Goal: Use online tool/utility: Utilize a website feature to perform a specific function

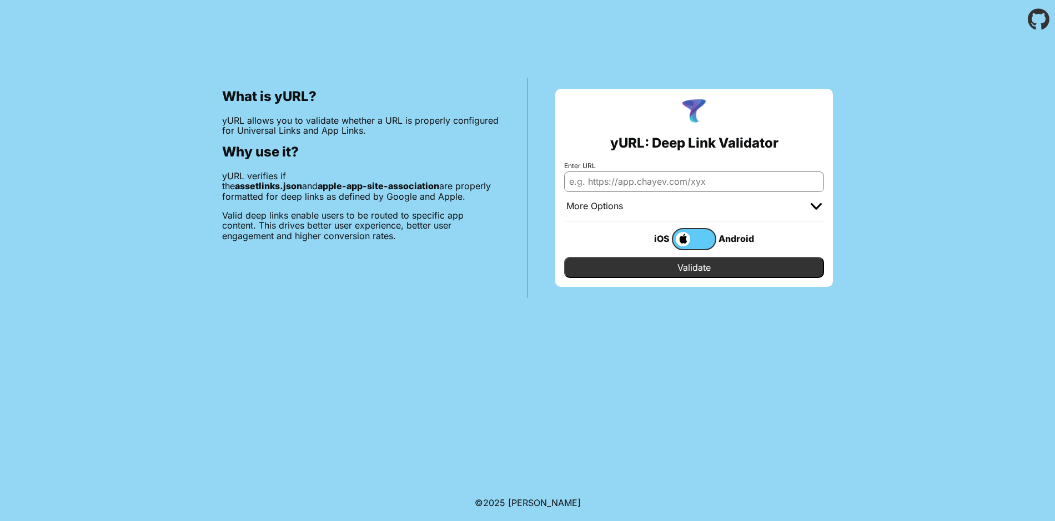
click at [659, 188] on input "Enter URL" at bounding box center [694, 182] width 260 height 20
click at [624, 185] on input "Enter URL" at bounding box center [694, 182] width 260 height 20
paste input "[URL][DOMAIN_NAME]"
type input "[URL][DOMAIN_NAME]"
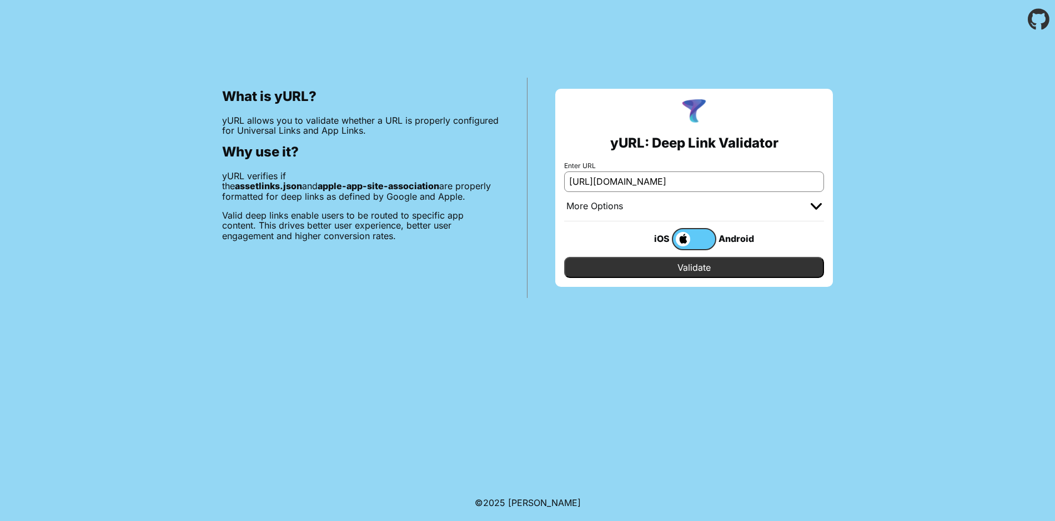
scroll to position [0, 0]
click at [690, 265] on input "Validate" at bounding box center [694, 267] width 260 height 21
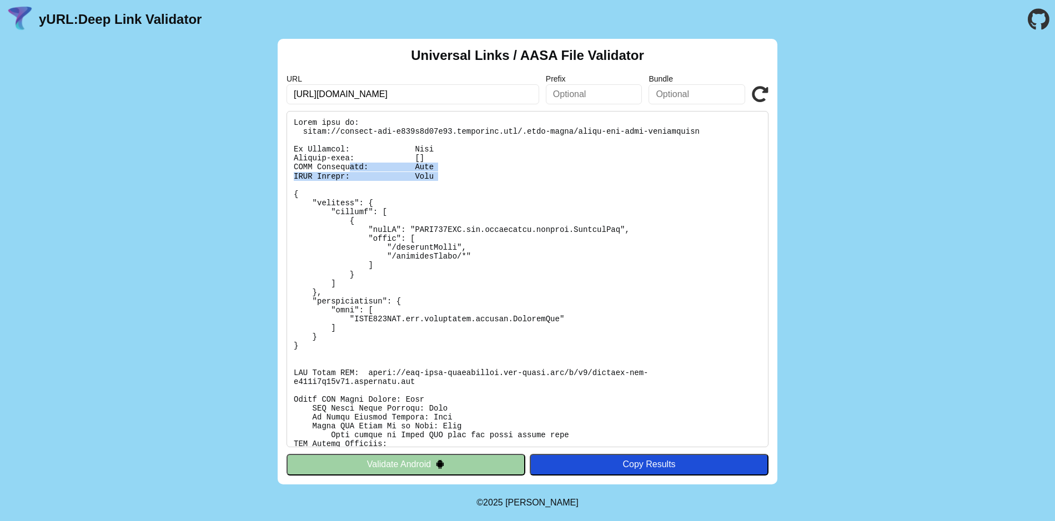
drag, startPoint x: 450, startPoint y: 182, endPoint x: 348, endPoint y: 165, distance: 102.9
click at [348, 165] on pre at bounding box center [528, 279] width 482 height 337
click at [471, 182] on pre at bounding box center [528, 279] width 482 height 337
drag, startPoint x: 443, startPoint y: 170, endPoint x: 284, endPoint y: 154, distance: 159.6
click at [284, 154] on div "Universal Links / AASA File Validator URL [URL][DOMAIN_NAME] Prefix Bundle Vali…" at bounding box center [528, 262] width 500 height 446
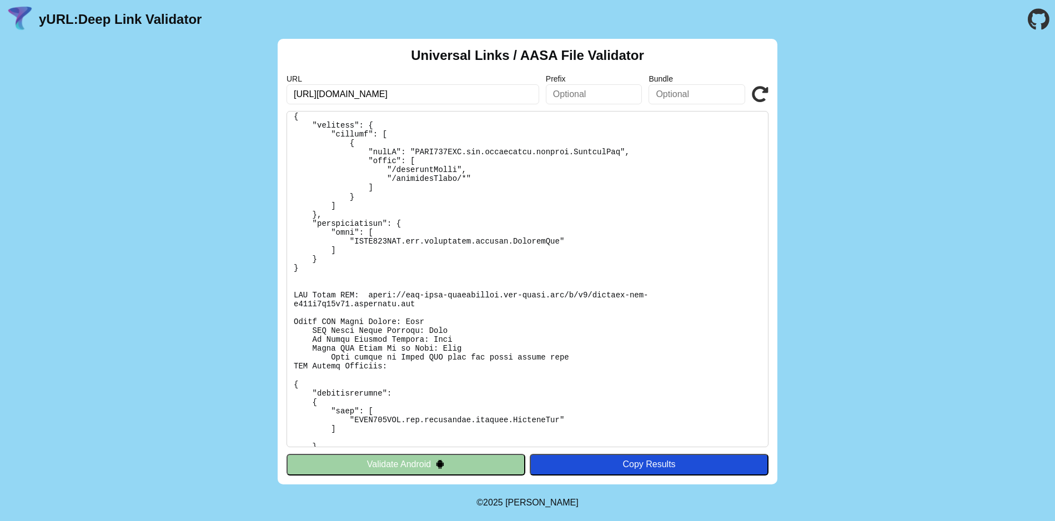
scroll to position [79, 0]
click at [474, 344] on pre at bounding box center [528, 279] width 482 height 337
drag, startPoint x: 474, startPoint y: 344, endPoint x: 295, endPoint y: 327, distance: 180.1
click at [295, 327] on pre at bounding box center [528, 279] width 482 height 337
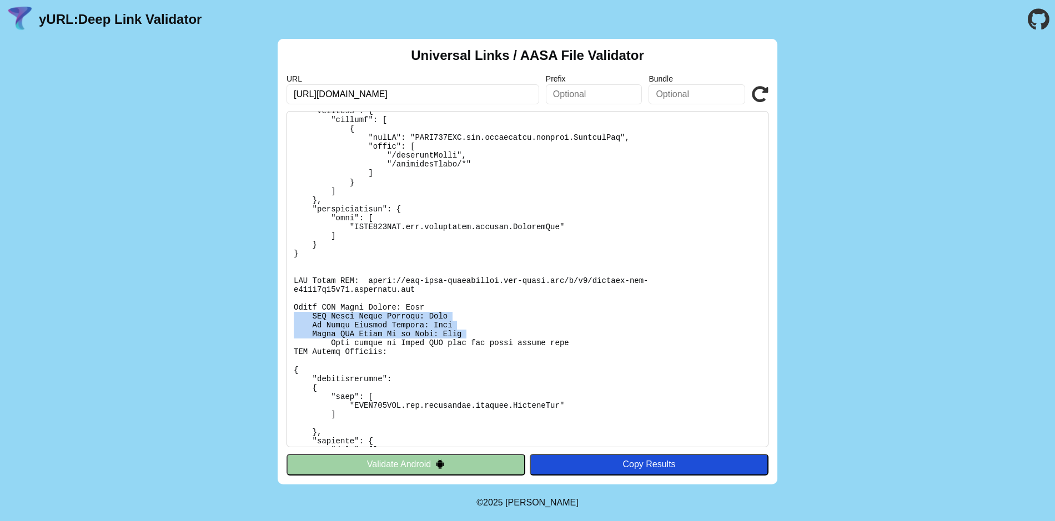
scroll to position [98, 0]
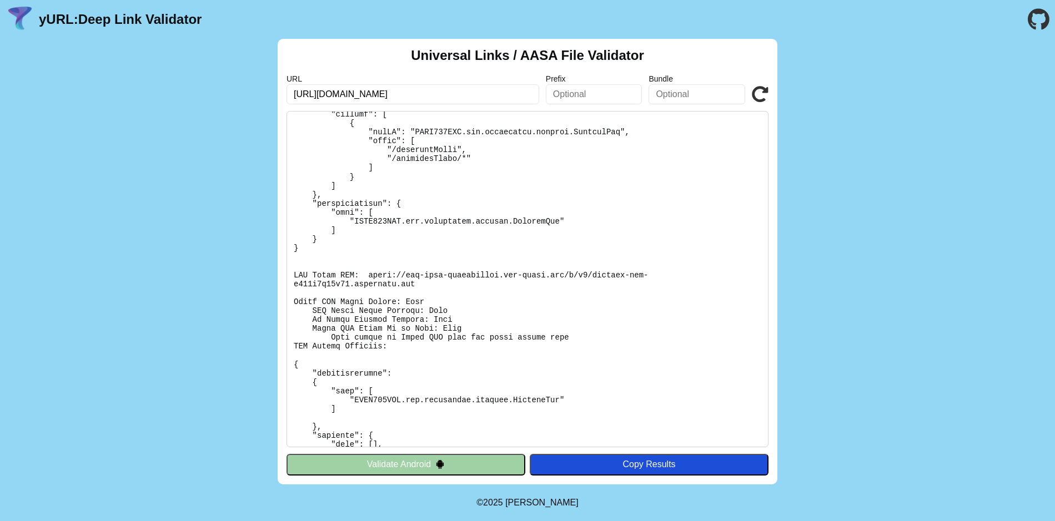
click at [471, 334] on pre at bounding box center [528, 279] width 482 height 337
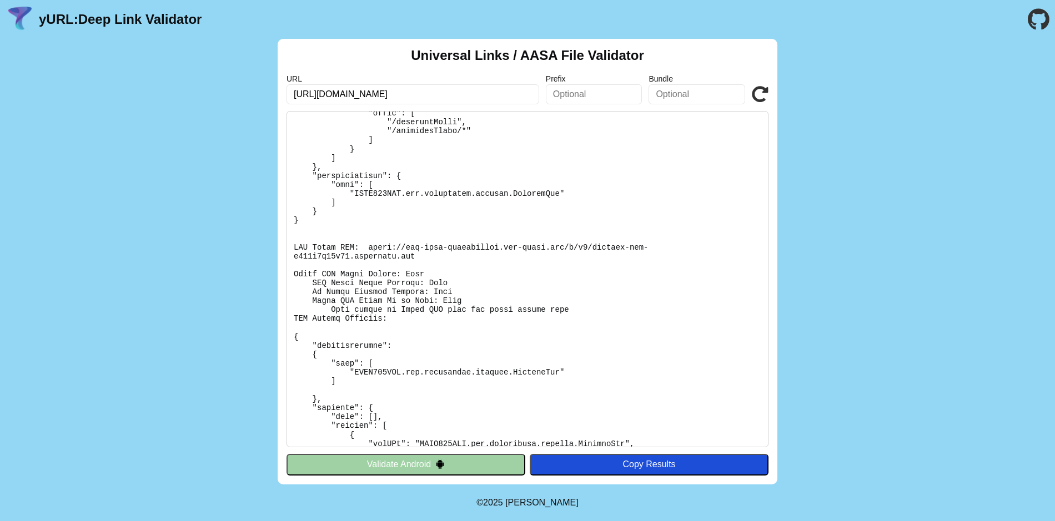
scroll to position [129, 0]
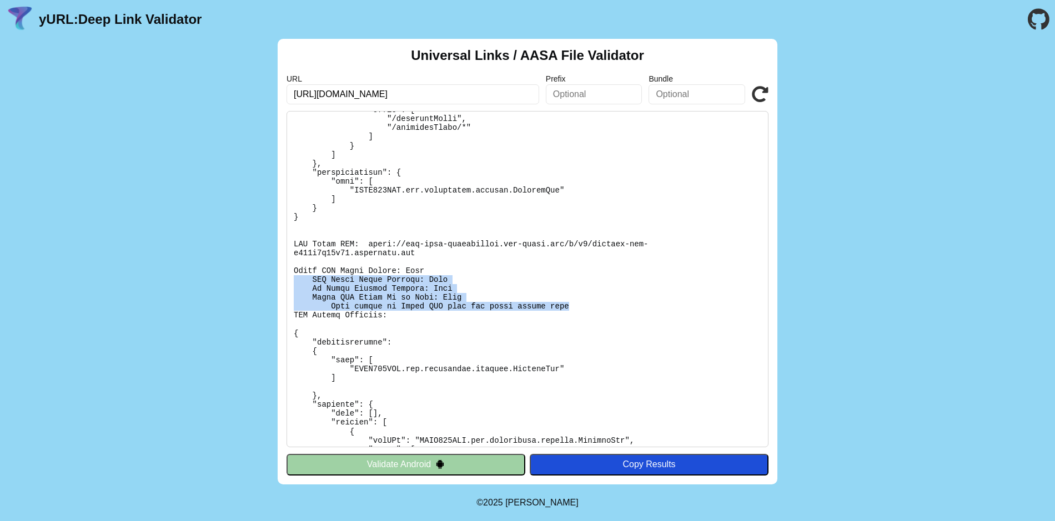
drag, startPoint x: 587, startPoint y: 310, endPoint x: 297, endPoint y: 281, distance: 291.9
click at [297, 281] on pre at bounding box center [528, 279] width 482 height 337
